Goal: Task Accomplishment & Management: Complete application form

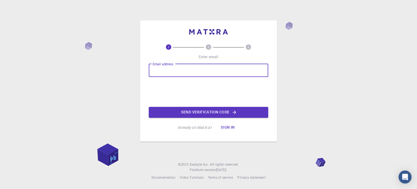
click at [219, 73] on input "Email address" at bounding box center [208, 70] width 119 height 13
type input "[EMAIL_ADDRESS][DOMAIN_NAME]"
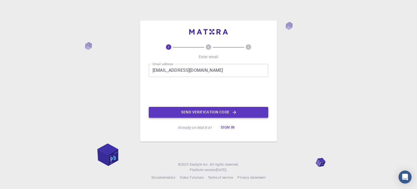
click at [194, 115] on button "Send verification code" at bounding box center [208, 112] width 119 height 11
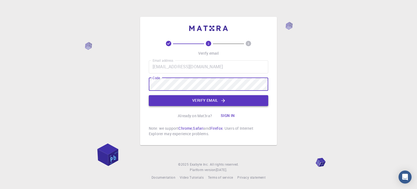
click at [192, 99] on button "Verify email" at bounding box center [208, 100] width 119 height 11
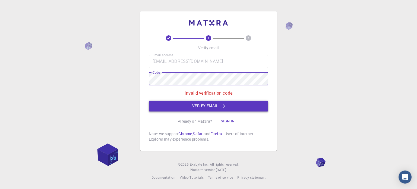
click at [165, 103] on button "Verify email" at bounding box center [208, 105] width 119 height 11
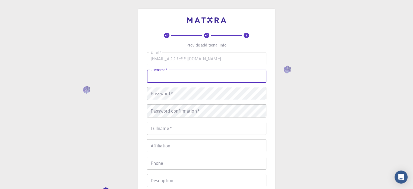
click at [173, 77] on input "username   *" at bounding box center [206, 76] width 119 height 13
type input "[PERSON_NAME]"
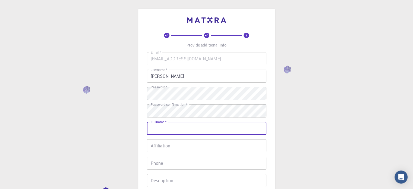
click at [172, 122] on input "Fullname   *" at bounding box center [206, 128] width 119 height 13
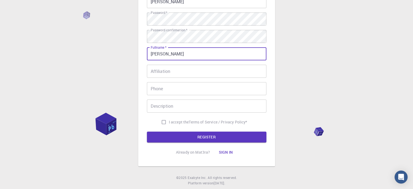
type input "[PERSON_NAME]"
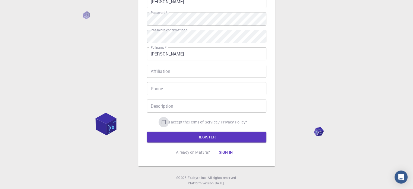
click at [163, 122] on input "I accept the Terms of Service / Privacy Policy *" at bounding box center [164, 122] width 10 height 10
checkbox input "true"
click at [163, 130] on form "Email   * [EMAIL_ADDRESS][DOMAIN_NAME] Email   * username   * [PERSON_NAME] use…" at bounding box center [206, 60] width 119 height 165
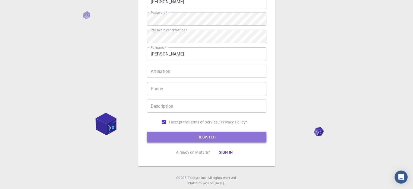
click at [164, 136] on button "REGISTER" at bounding box center [206, 136] width 119 height 11
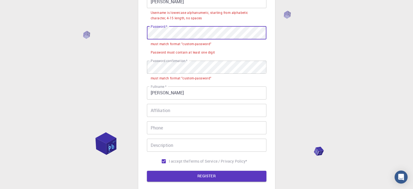
click at [131, 33] on div "3 Provide additional info Email   * [EMAIL_ADDRESS][DOMAIN_NAME] Email   * user…" at bounding box center [206, 83] width 413 height 315
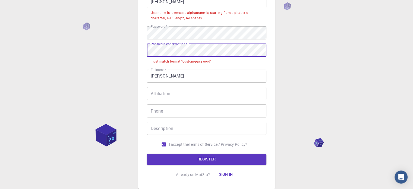
click at [93, 51] on div "3 Provide additional info Email   * [EMAIL_ADDRESS][DOMAIN_NAME] Email   * user…" at bounding box center [206, 75] width 413 height 298
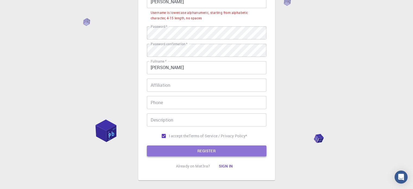
click at [189, 148] on button "REGISTER" at bounding box center [206, 150] width 119 height 11
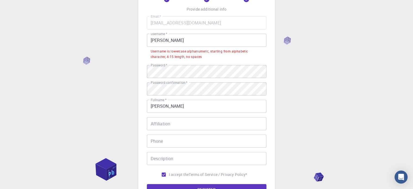
scroll to position [31, 0]
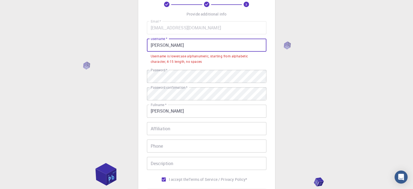
drag, startPoint x: 189, startPoint y: 46, endPoint x: 115, endPoint y: 51, distance: 74.6
click at [115, 51] on div "3 Provide additional info Email   * [EMAIL_ADDRESS][DOMAIN_NAME] Email   * user…" at bounding box center [206, 114] width 413 height 290
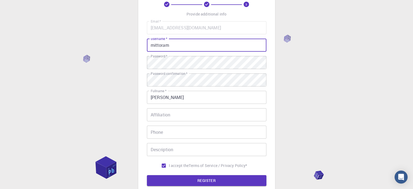
click at [160, 46] on input "mittoram" at bounding box center [206, 45] width 119 height 13
drag, startPoint x: 160, startPoint y: 46, endPoint x: 122, endPoint y: 65, distance: 43.0
click at [122, 65] on div "3 Provide additional info Email   * [EMAIL_ADDRESS][DOMAIN_NAME] Email   * user…" at bounding box center [206, 107] width 413 height 276
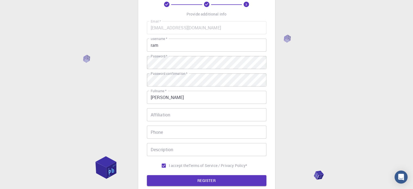
click at [180, 174] on form "Email   * [EMAIL_ADDRESS][DOMAIN_NAME] Email   * username   * ram username   * …" at bounding box center [206, 103] width 119 height 165
click at [180, 176] on button "REGISTER" at bounding box center [206, 180] width 119 height 11
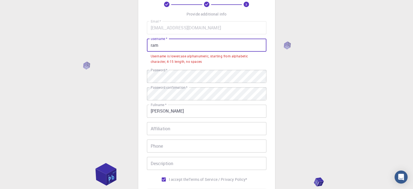
click at [162, 46] on input "ram" at bounding box center [206, 45] width 119 height 13
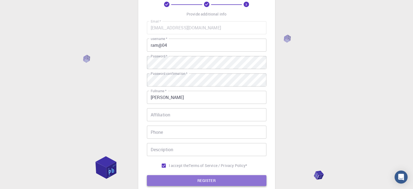
click at [175, 184] on button "REGISTER" at bounding box center [206, 180] width 119 height 11
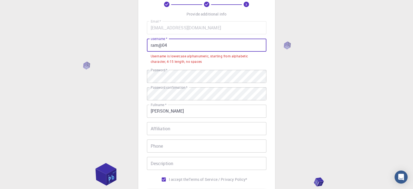
click at [162, 46] on input "ram@04" at bounding box center [206, 45] width 119 height 13
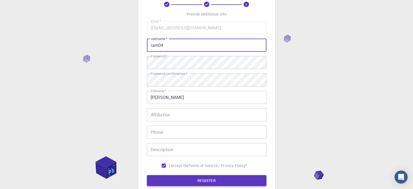
type input "ram04"
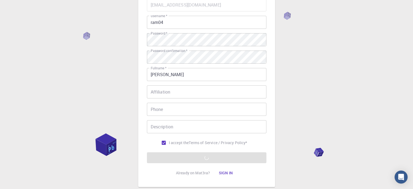
scroll to position [53, 0]
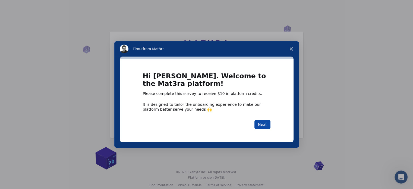
click at [268, 122] on button "Next" at bounding box center [262, 124] width 16 height 9
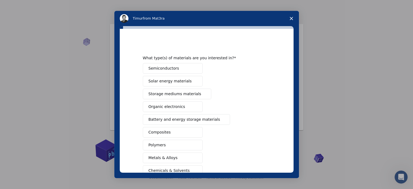
scroll to position [61, 0]
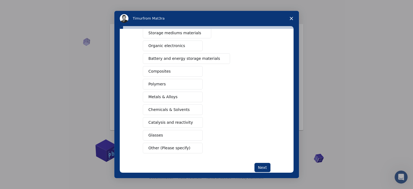
click at [178, 96] on button "Metals & Alloys" at bounding box center [173, 97] width 60 height 11
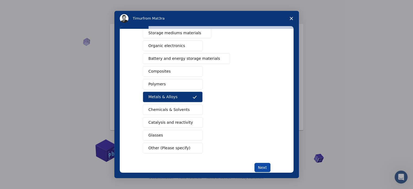
click at [259, 163] on button "Next" at bounding box center [262, 167] width 16 height 9
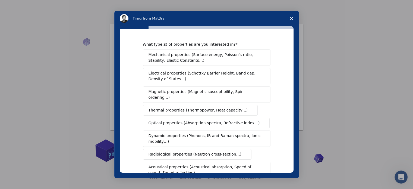
click at [288, 14] on span "Close survey" at bounding box center [291, 18] width 15 height 15
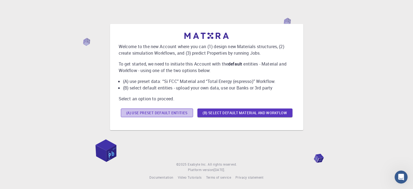
click at [163, 115] on button "(A) Use preset default entities" at bounding box center [157, 112] width 72 height 9
